Goal: Task Accomplishment & Management: Use online tool/utility

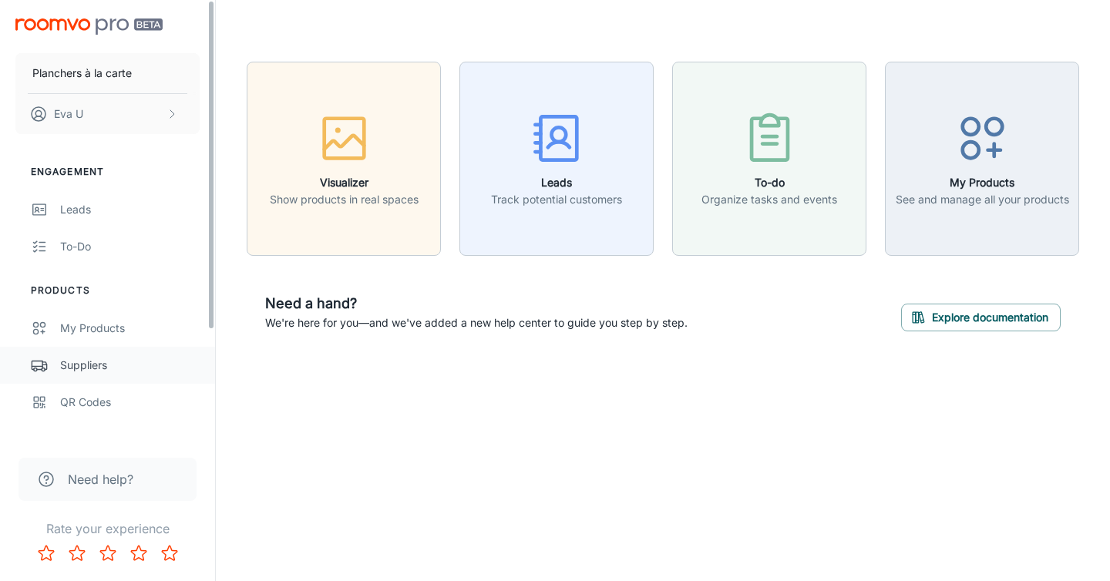
click at [92, 366] on div "Suppliers" at bounding box center [130, 365] width 140 height 17
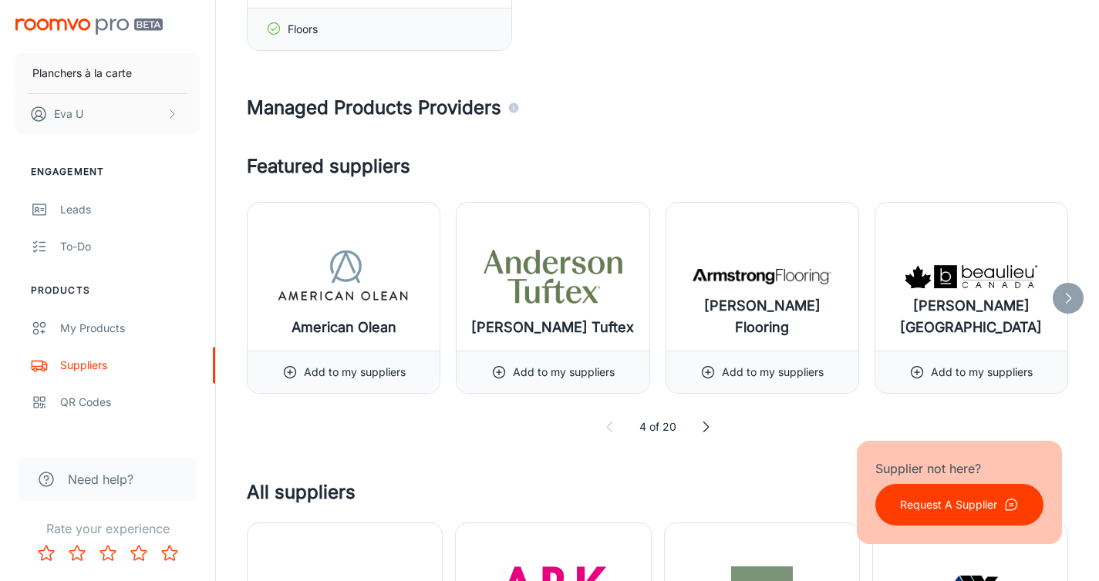
scroll to position [230, 0]
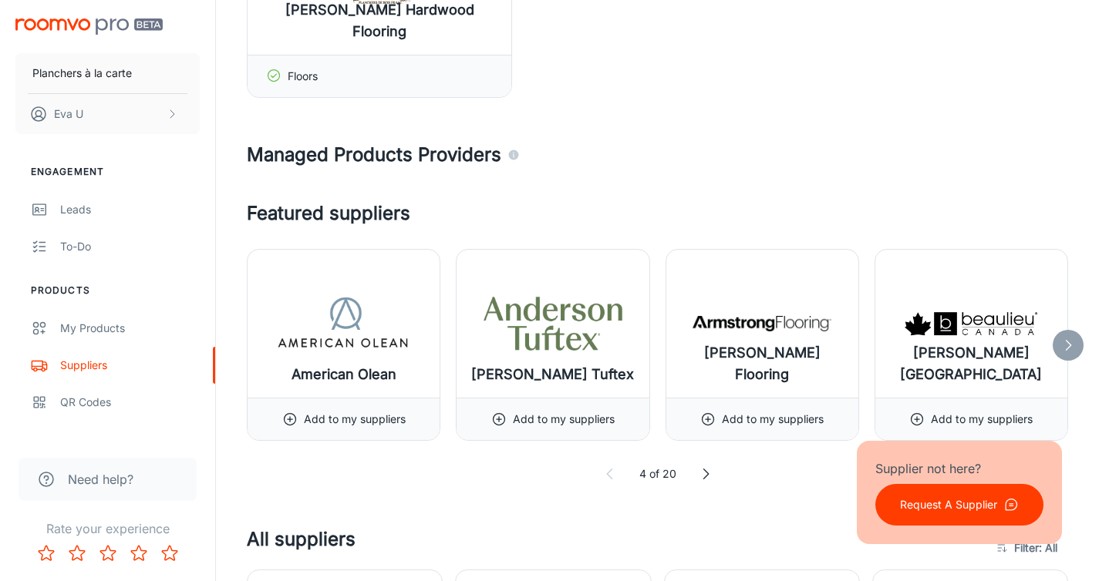
click at [705, 478] on icon at bounding box center [705, 474] width 15 height 15
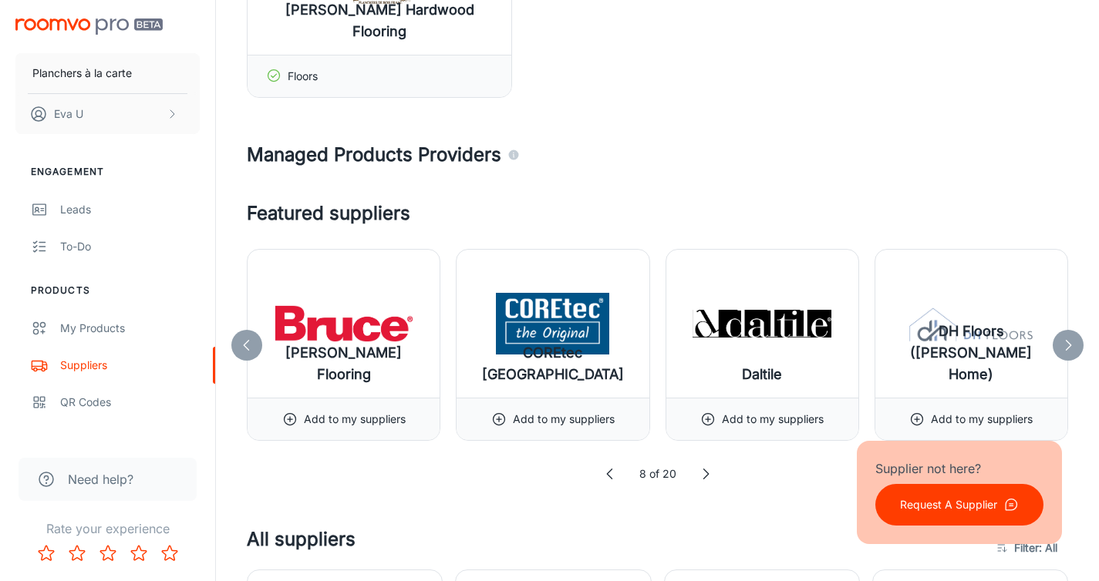
click at [706, 479] on icon at bounding box center [705, 474] width 15 height 15
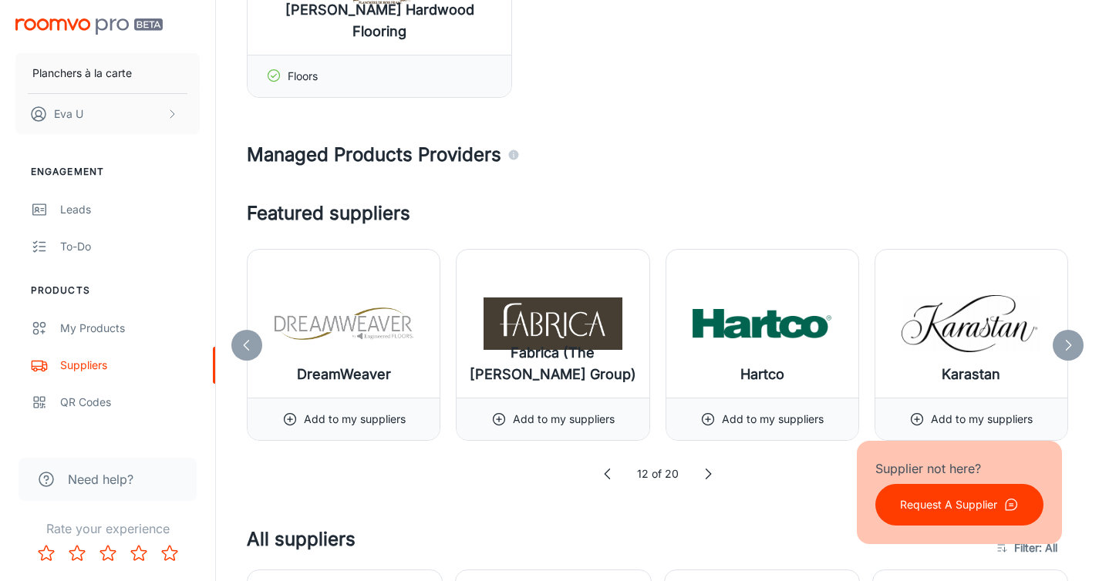
click at [706, 479] on icon at bounding box center [707, 474] width 15 height 15
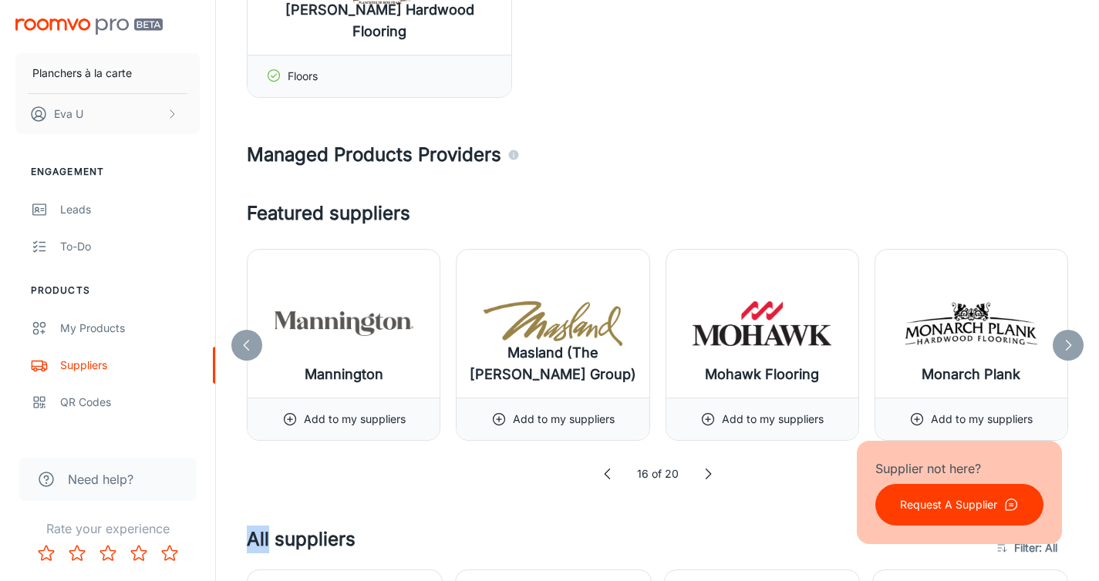
click at [706, 479] on icon at bounding box center [707, 474] width 15 height 15
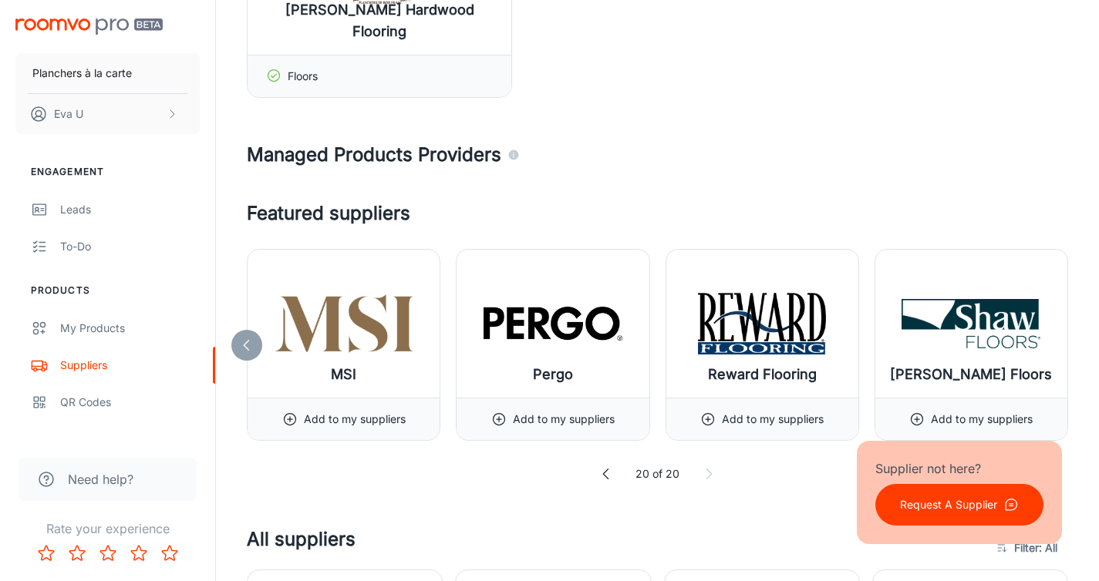
click at [707, 479] on polyline at bounding box center [709, 475] width 5 height 10
click at [706, 477] on icon at bounding box center [708, 474] width 15 height 15
click at [609, 478] on icon at bounding box center [605, 474] width 15 height 15
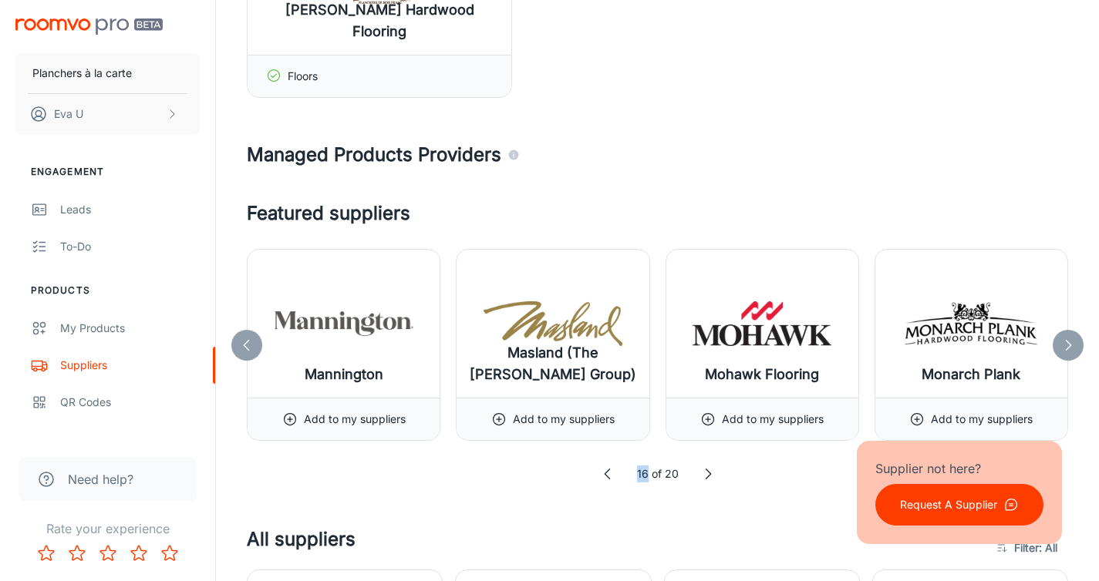
click at [609, 478] on polyline at bounding box center [607, 475] width 5 height 10
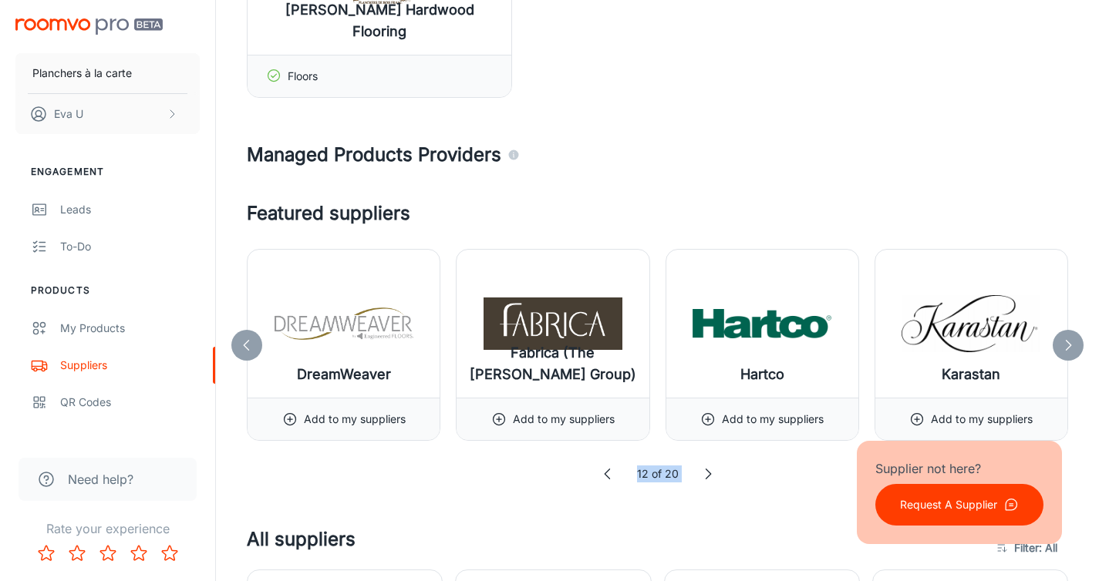
click at [609, 478] on polyline at bounding box center [607, 475] width 5 height 10
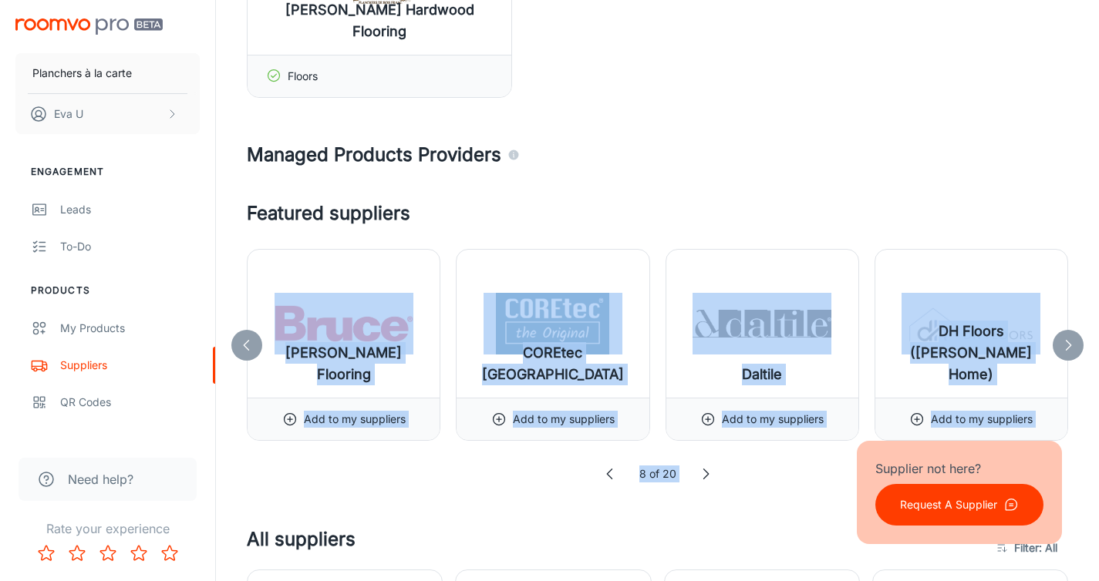
click at [609, 478] on icon at bounding box center [609, 474] width 15 height 15
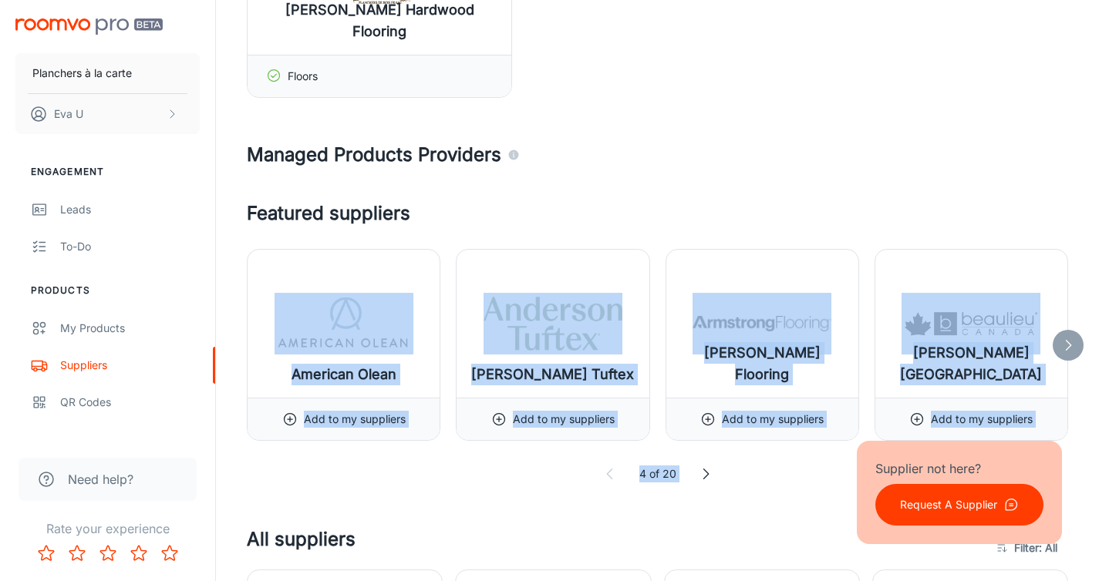
click at [609, 478] on icon at bounding box center [609, 474] width 15 height 15
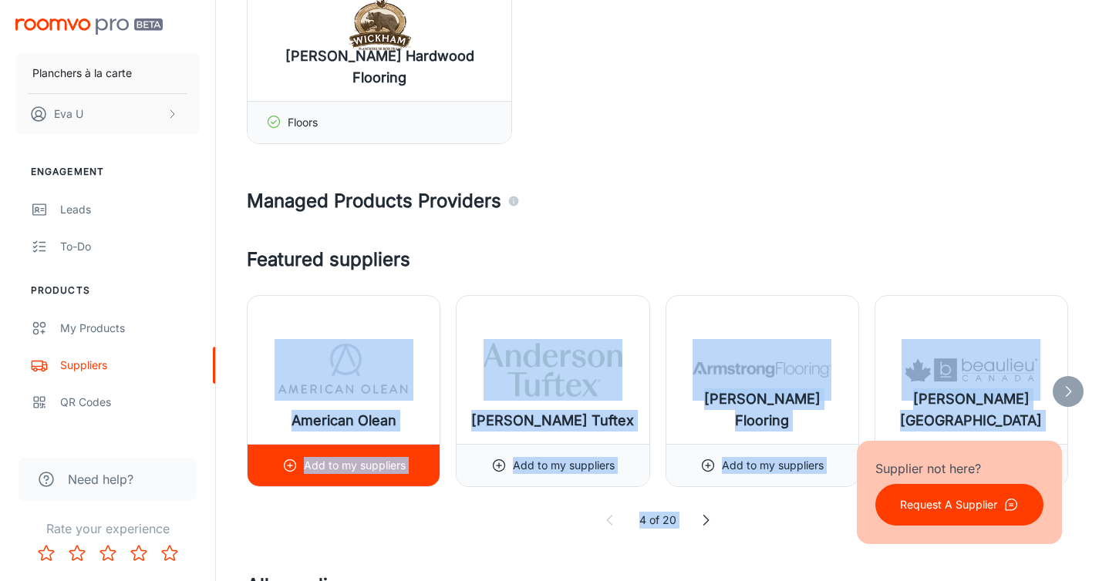
scroll to position [187, 0]
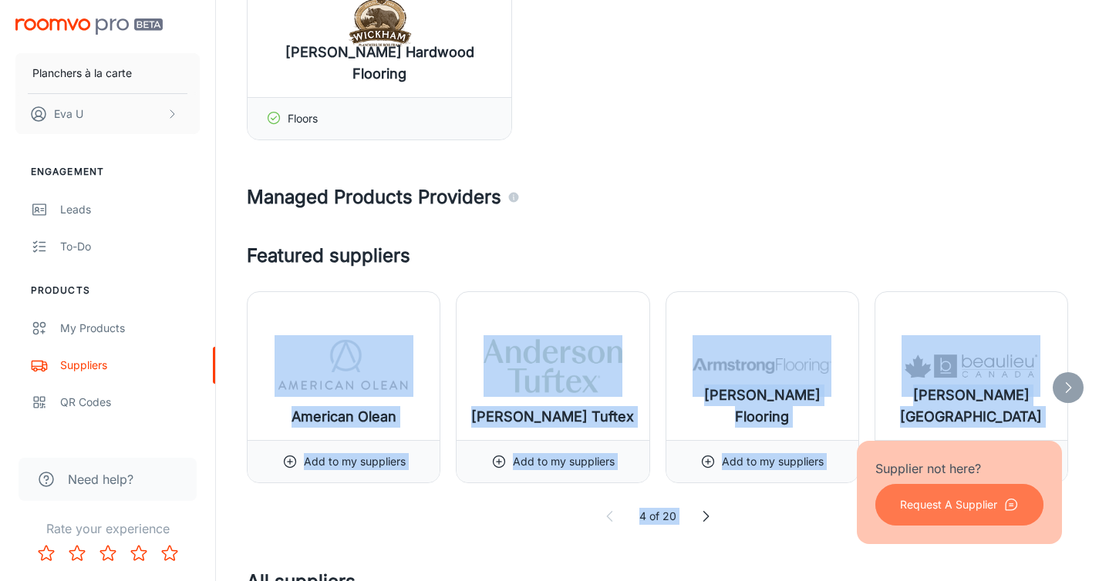
click at [919, 512] on p "Request A Supplier" at bounding box center [948, 505] width 97 height 17
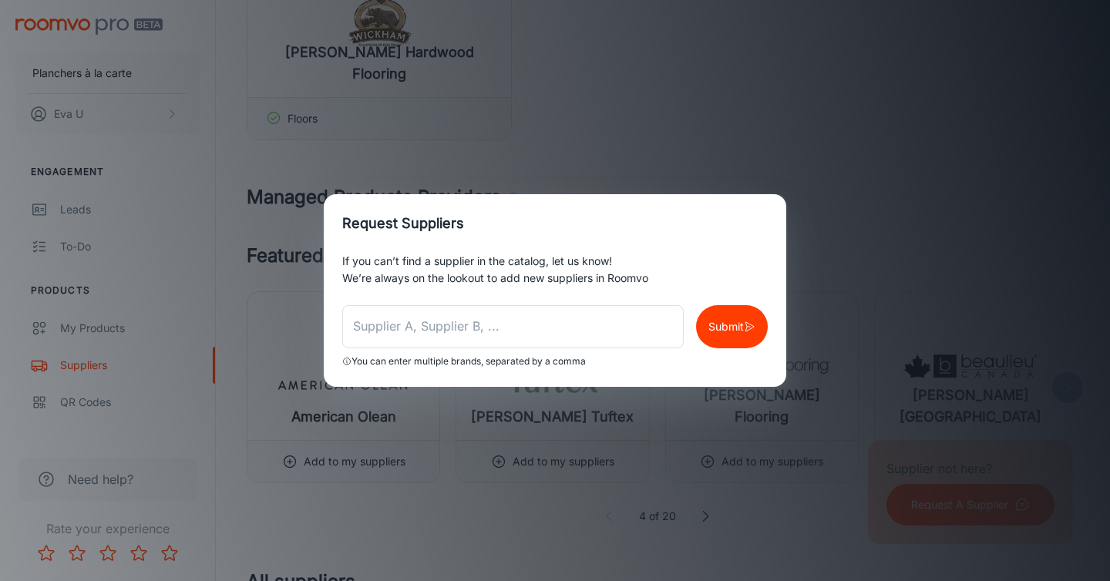
click at [607, 109] on div "Request Suppliers If you can’t find a supplier in the catalog, let us know! We’…" at bounding box center [555, 290] width 1110 height 581
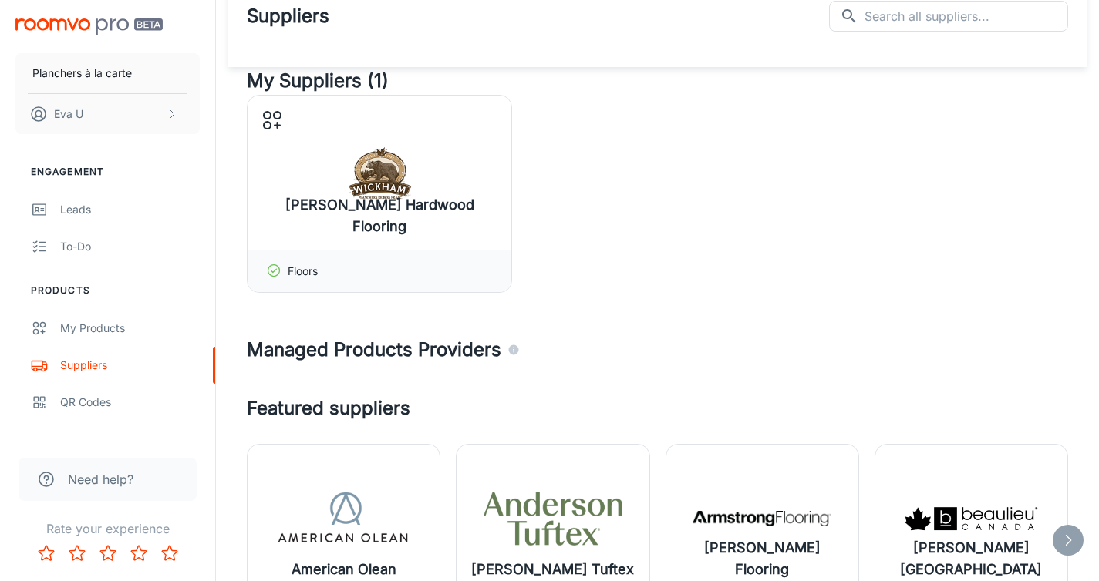
scroll to position [55, 0]
